Goal: Transaction & Acquisition: Obtain resource

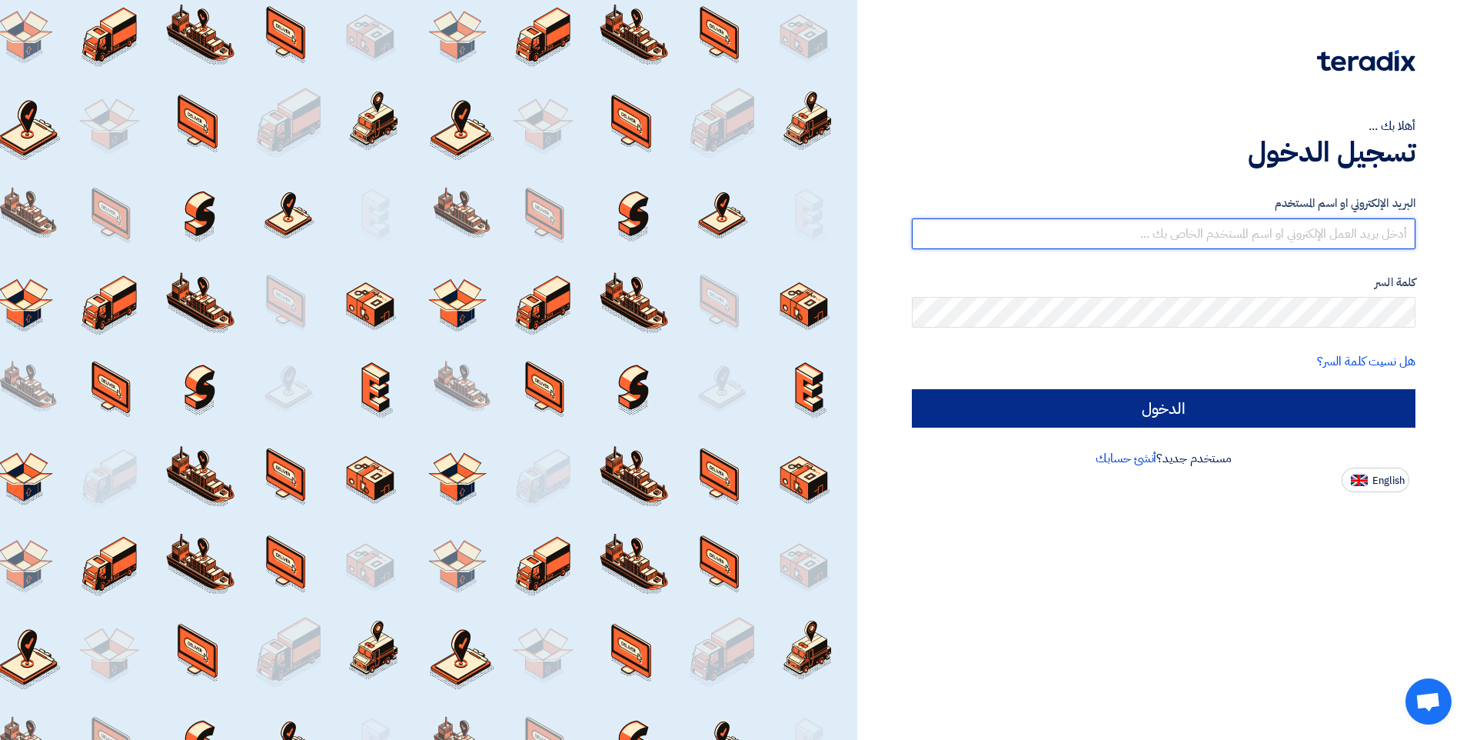
type input "[EMAIL_ADDRESS][DOMAIN_NAME]"
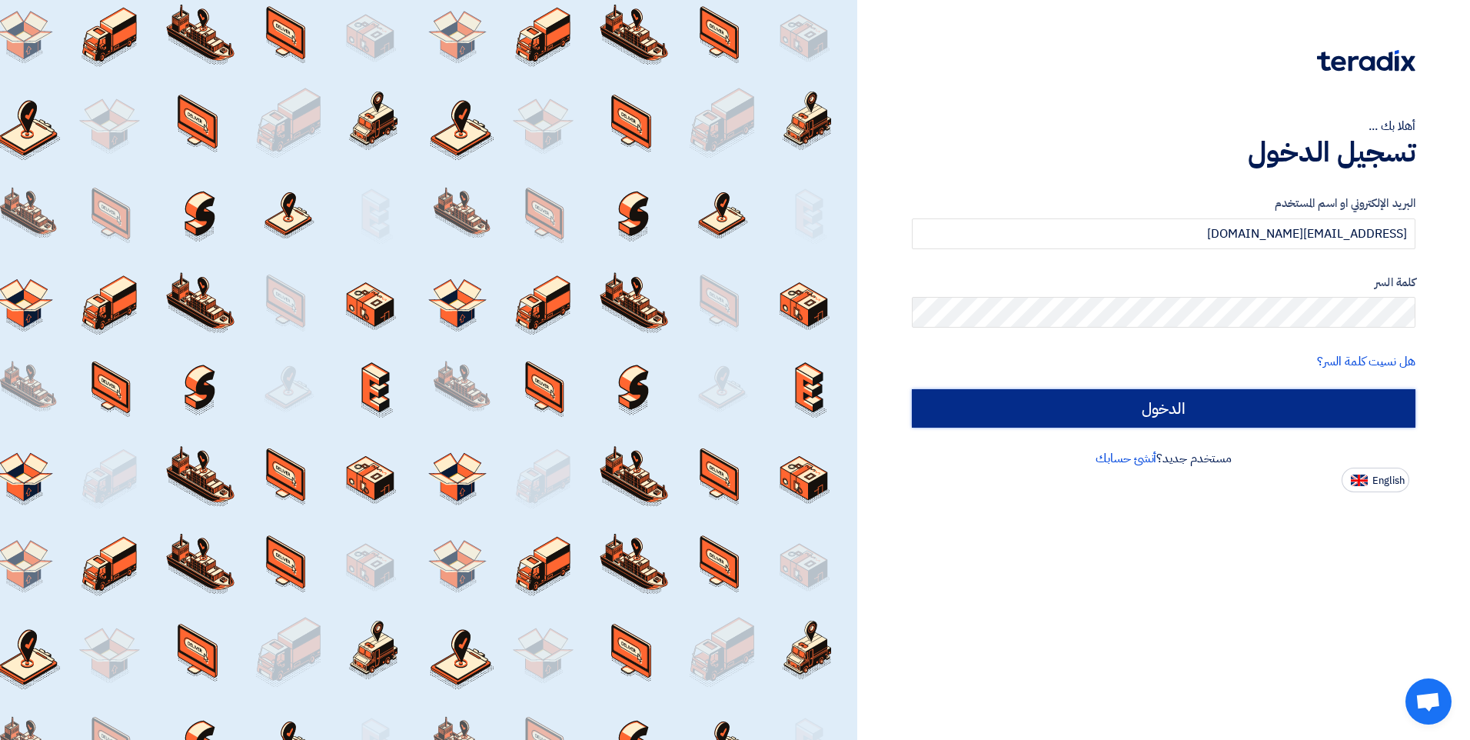
click at [1160, 410] on input "الدخول" at bounding box center [1164, 408] width 504 height 38
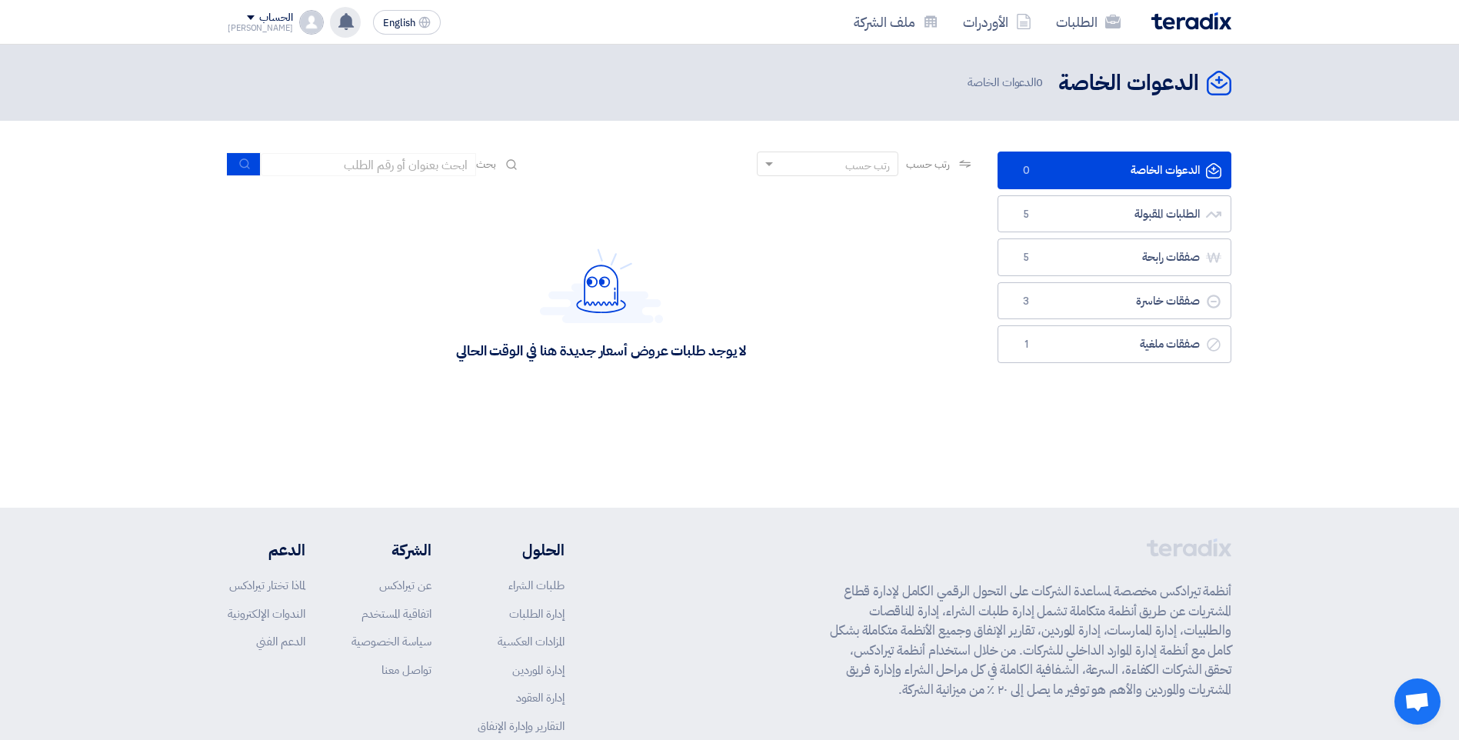
click at [338, 24] on use at bounding box center [345, 21] width 15 height 17
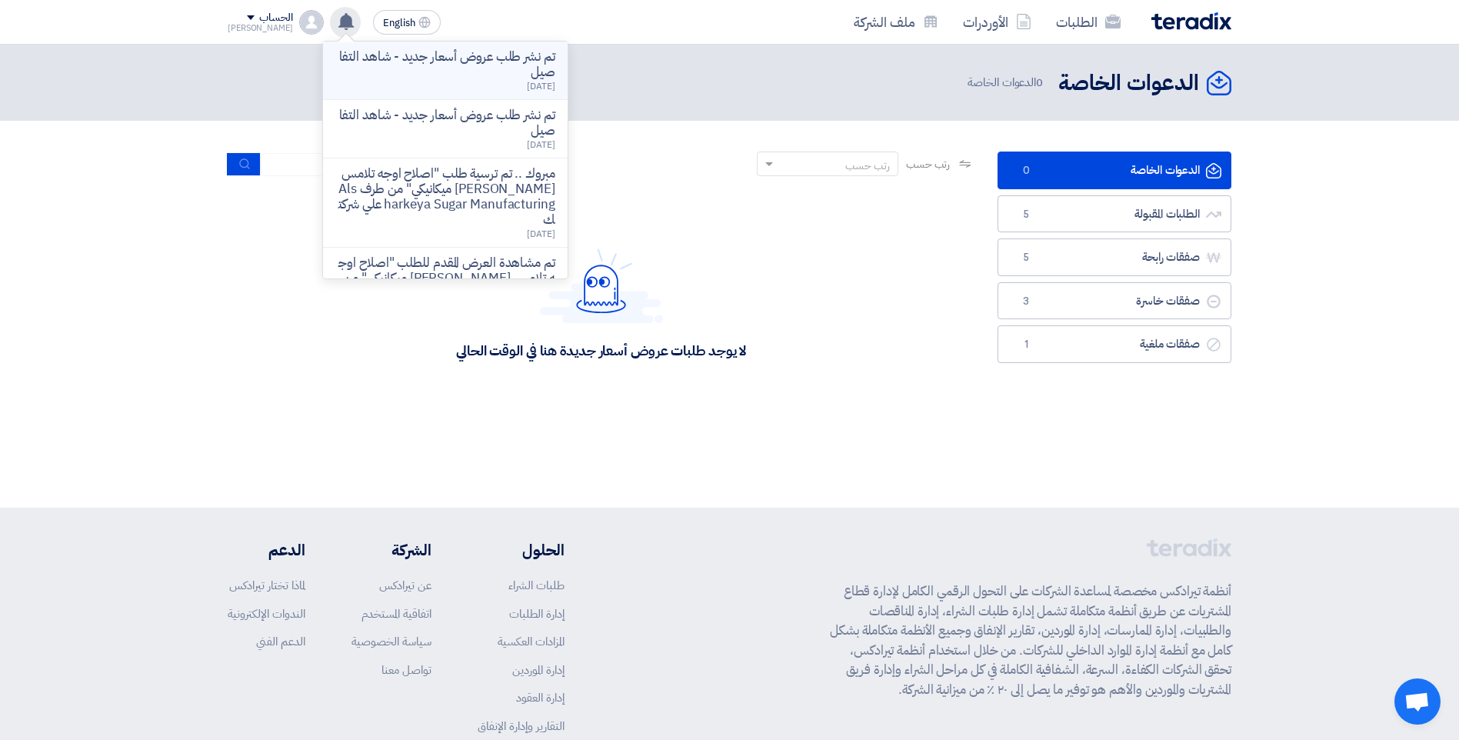
click at [454, 73] on p "تم نشر طلب عروض أسعار جديد - شاهد التفاصيل" at bounding box center [445, 64] width 220 height 31
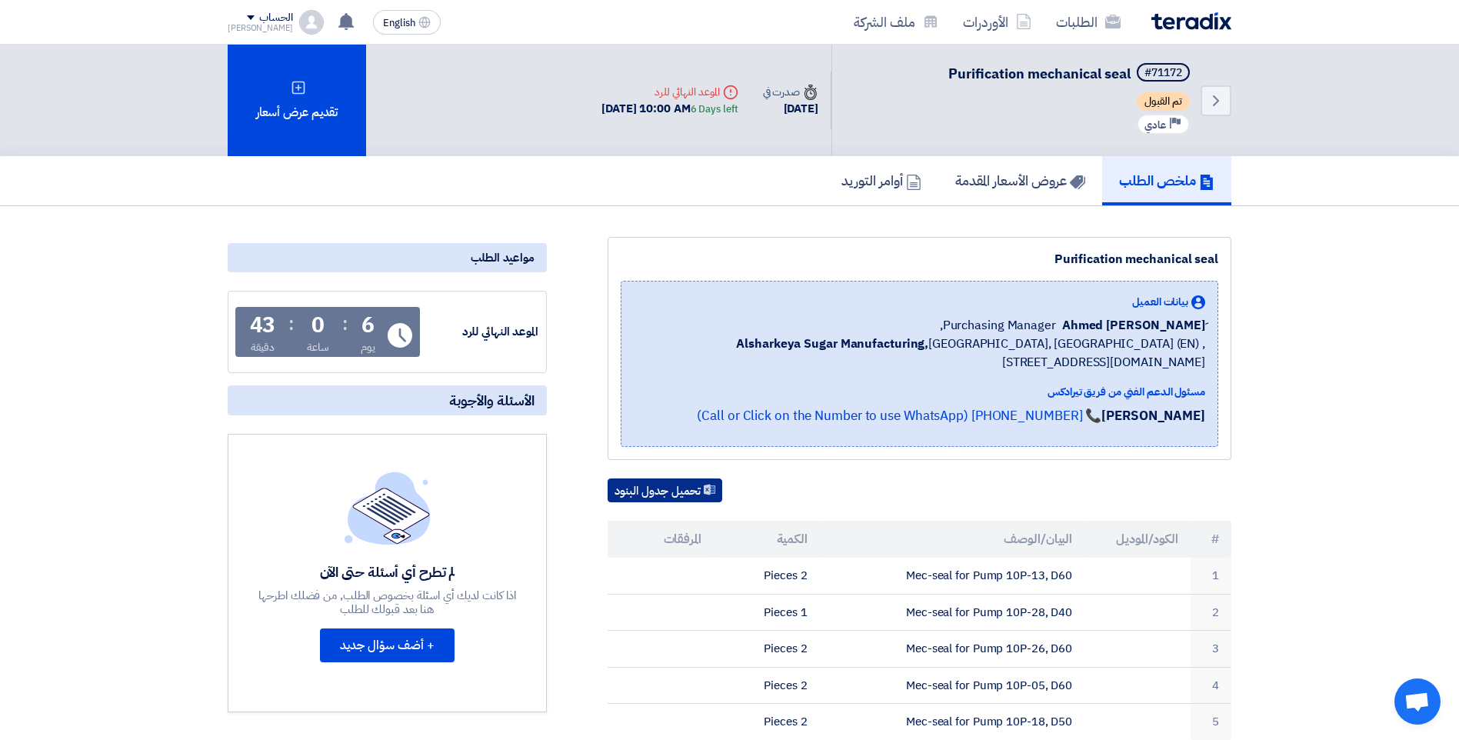
click at [638, 486] on button "تحميل جدول البنود" at bounding box center [665, 490] width 115 height 25
click at [1410, 99] on div "Back #71172 Purification mechanical seal تم القبول Priority عادي Time صدرت في […" at bounding box center [729, 101] width 1459 height 112
click at [1024, 186] on h5 "عروض الأسعار المقدمة" at bounding box center [1020, 180] width 130 height 18
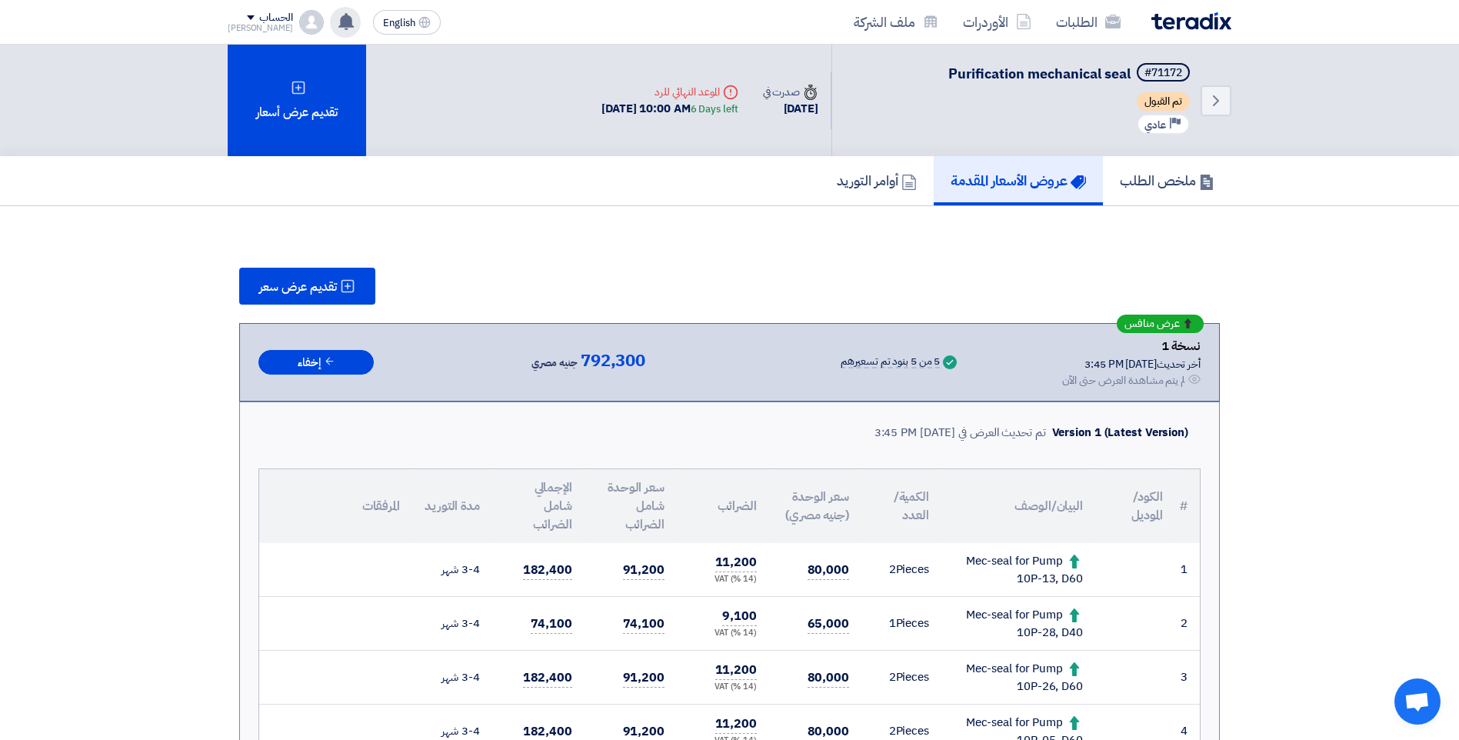
click at [338, 25] on use at bounding box center [345, 21] width 15 height 17
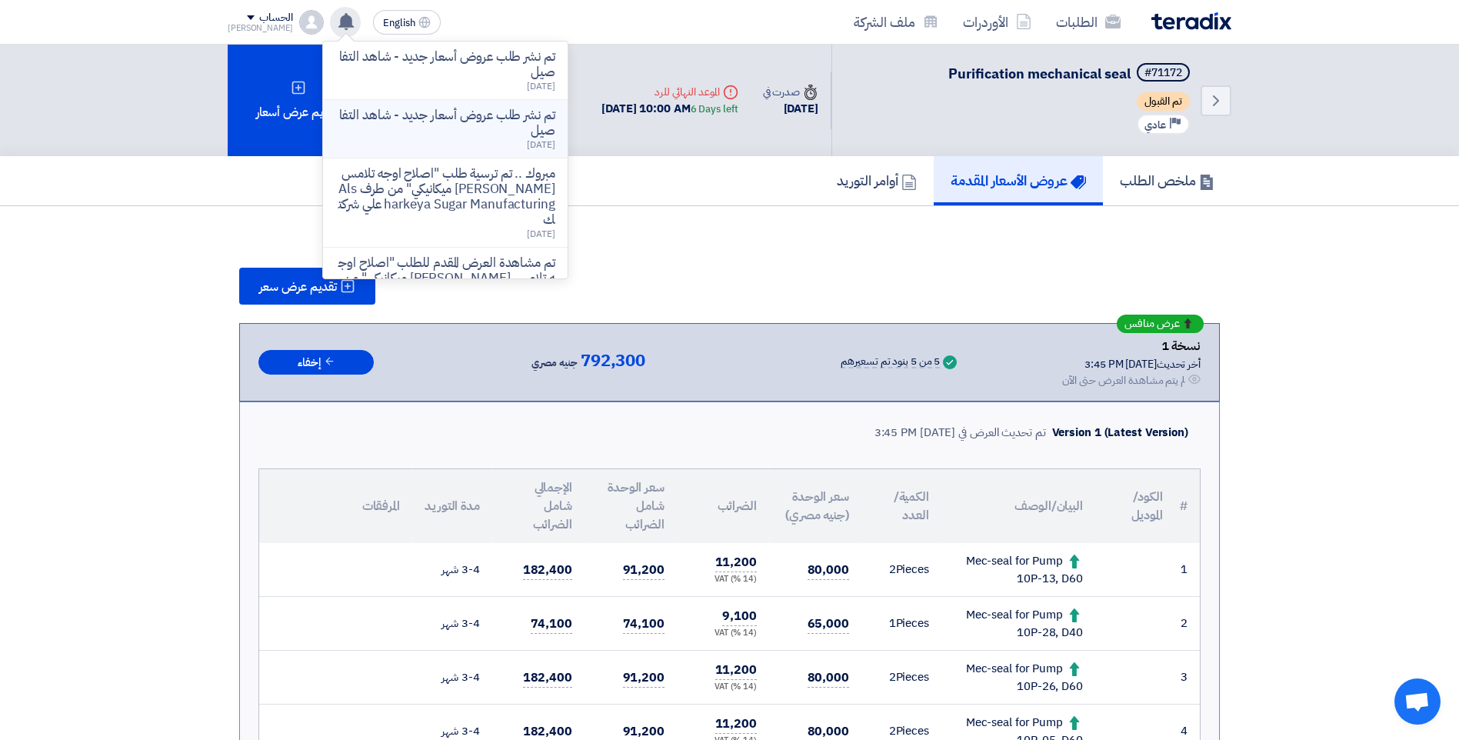
click at [454, 122] on p "تم نشر طلب عروض أسعار جديد - شاهد التفاصيل" at bounding box center [445, 123] width 220 height 31
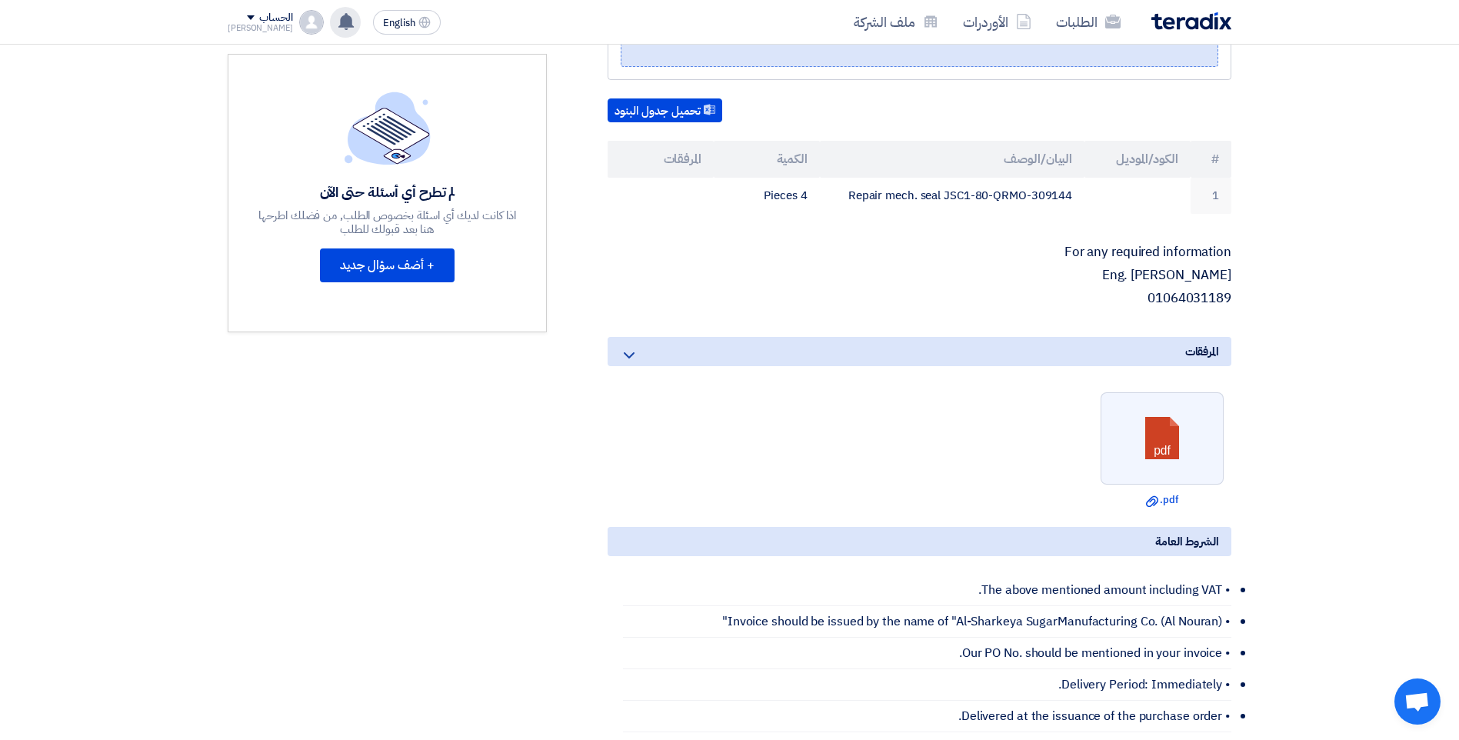
scroll to position [385, 0]
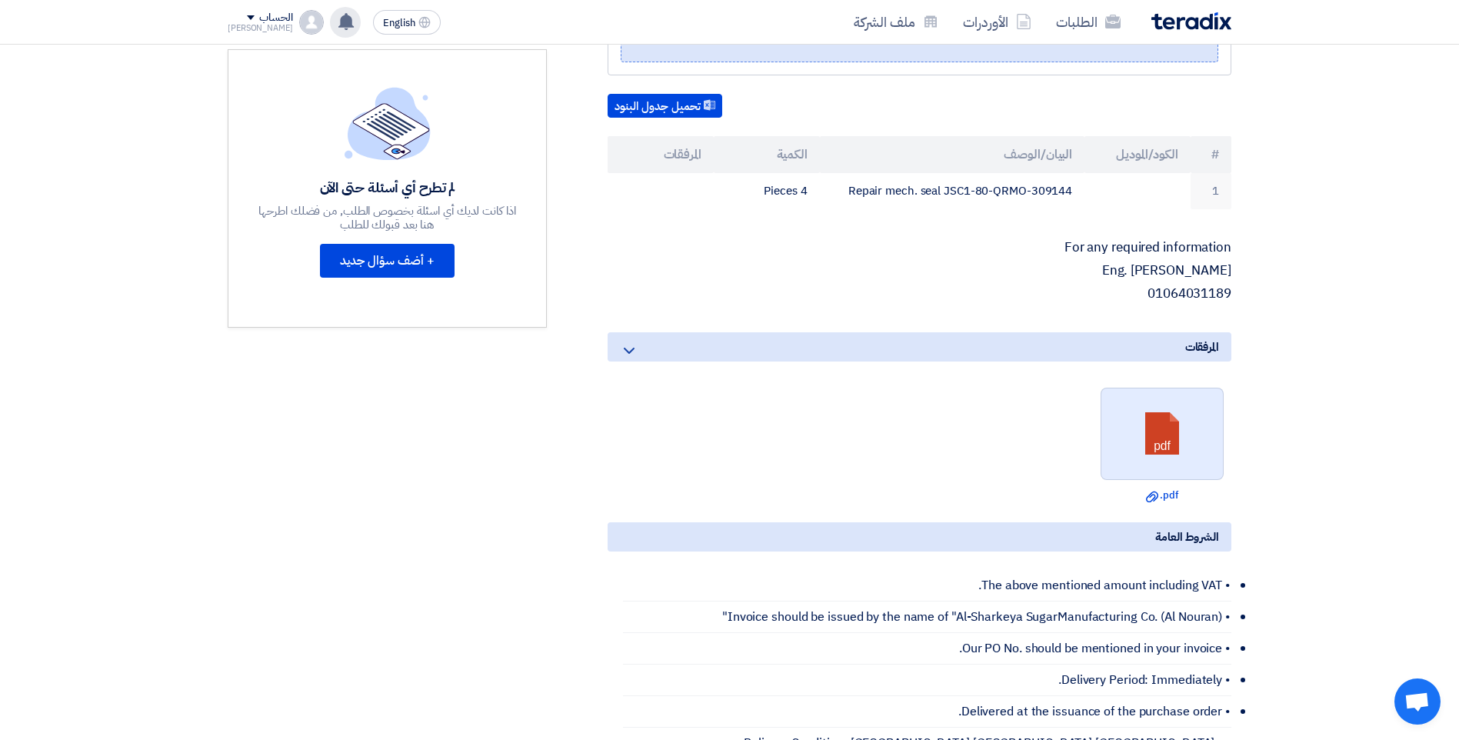
click at [1158, 439] on link at bounding box center [1162, 434] width 123 height 92
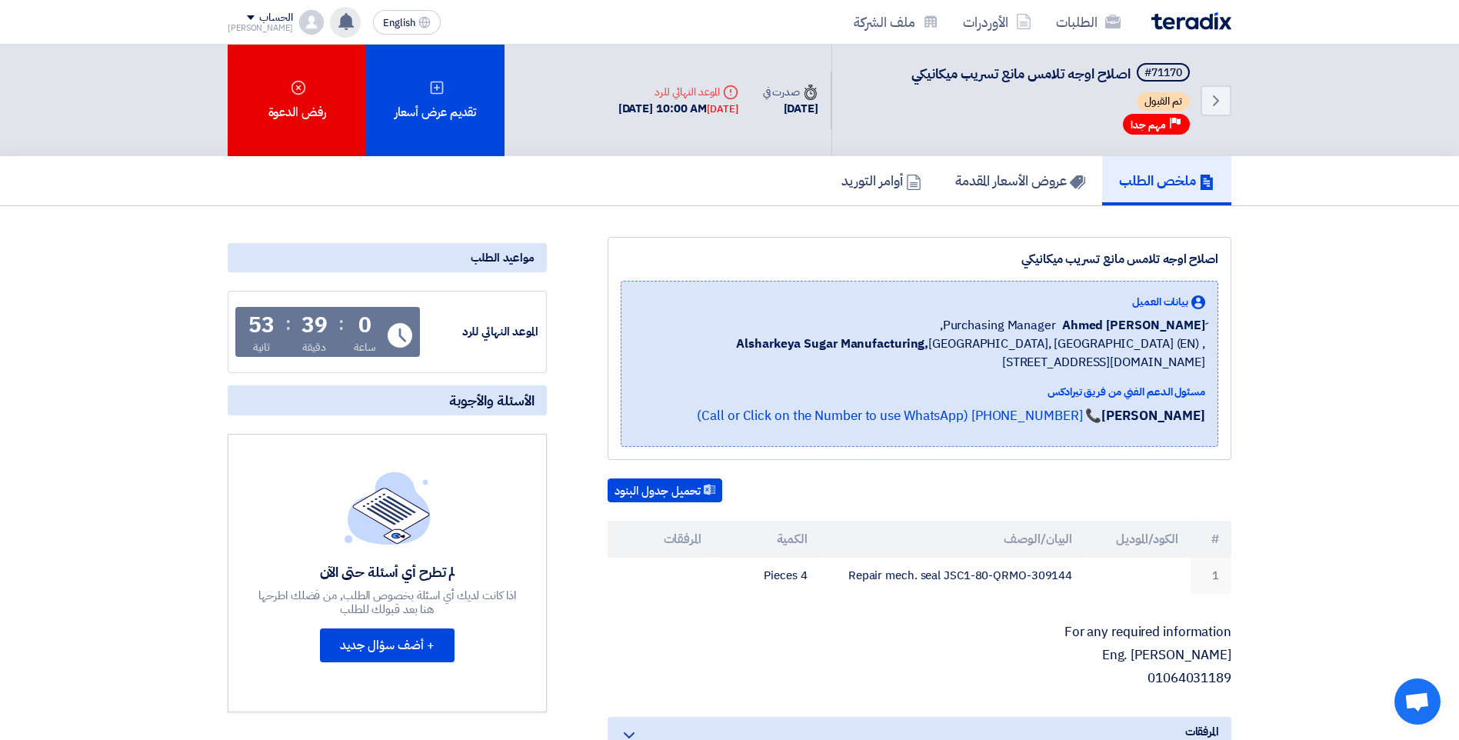
click at [338, 25] on use at bounding box center [345, 21] width 15 height 17
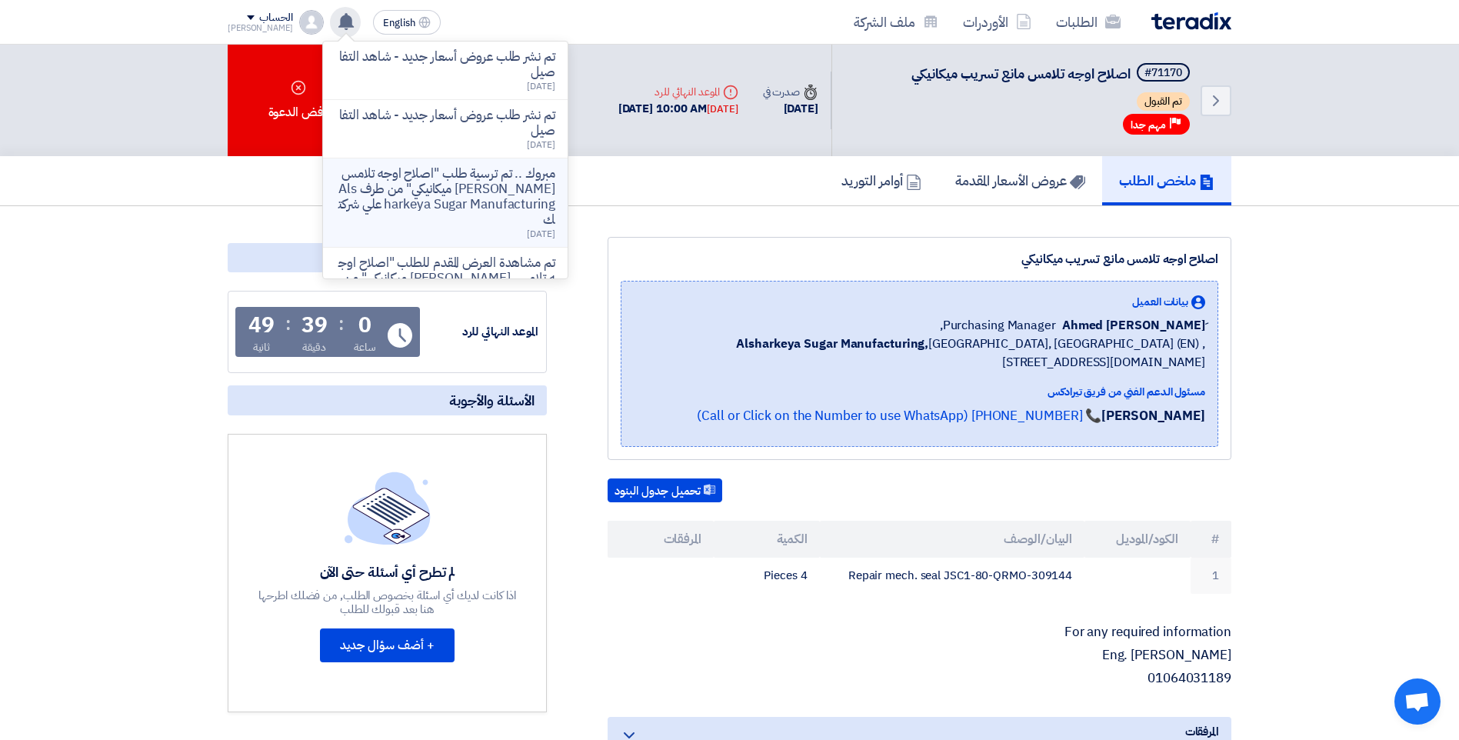
click at [457, 182] on p "مبروك .. تم ترسية طلب "اصلاح اوجه تلامس [PERSON_NAME] ميكانيكي" من طرف Alsharke…" at bounding box center [445, 197] width 220 height 62
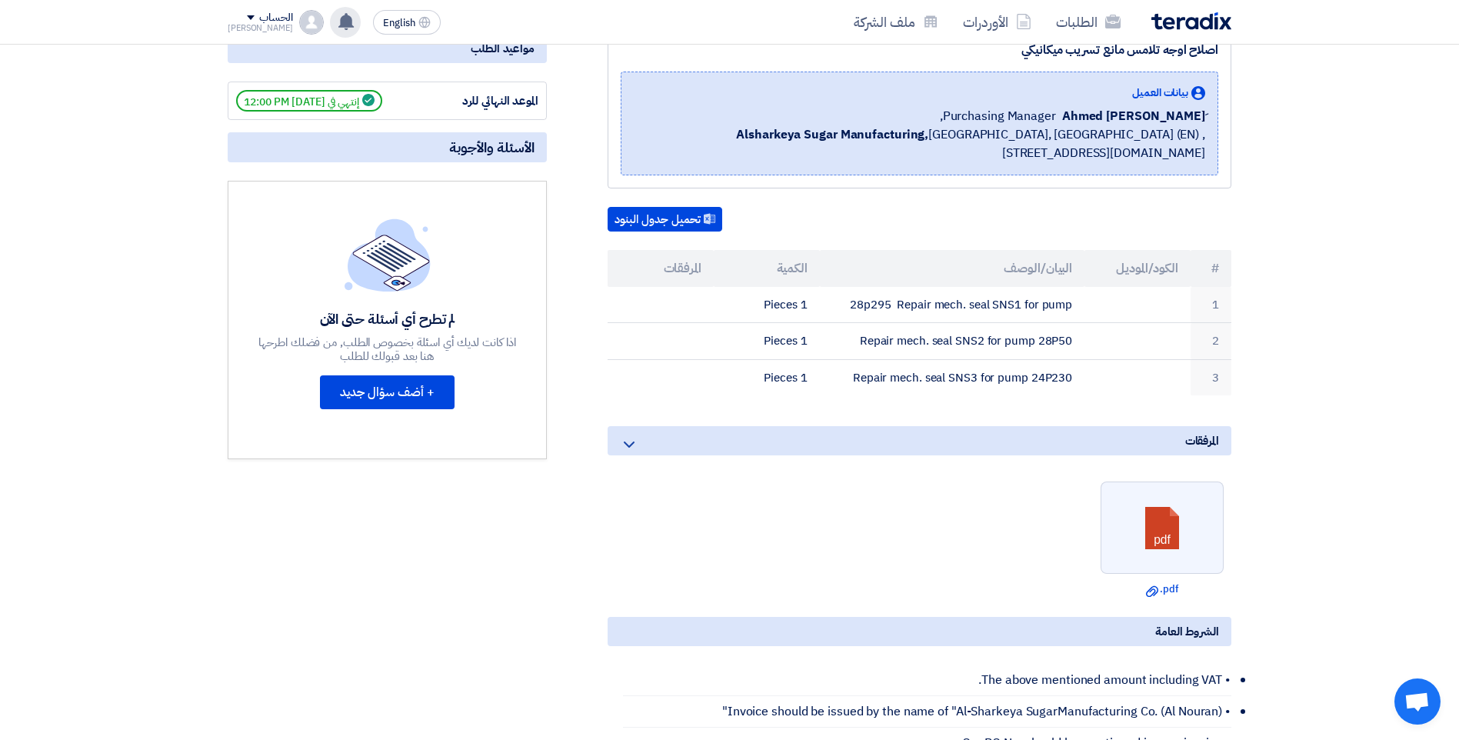
scroll to position [231, 0]
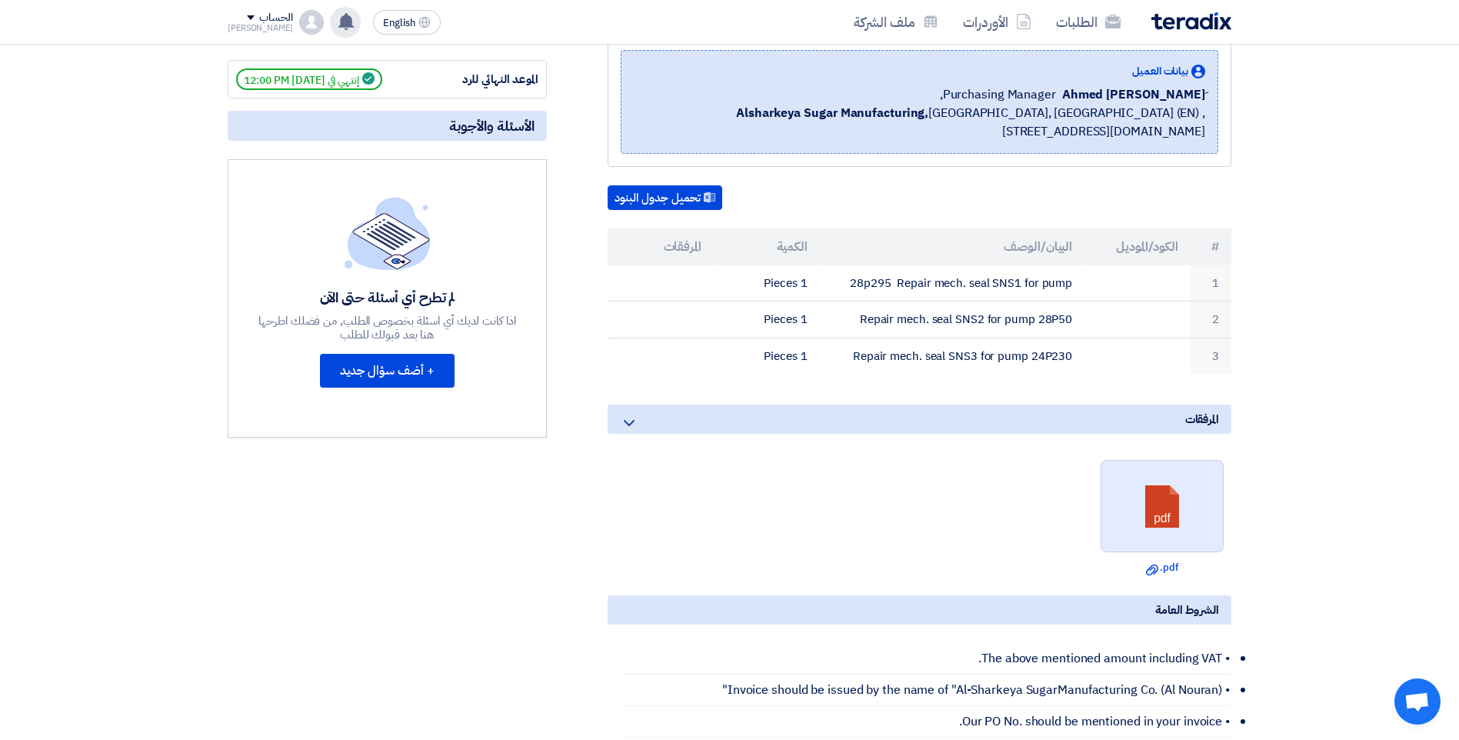
click at [1164, 508] on link at bounding box center [1162, 507] width 123 height 92
